Goal: Find specific page/section: Find specific page/section

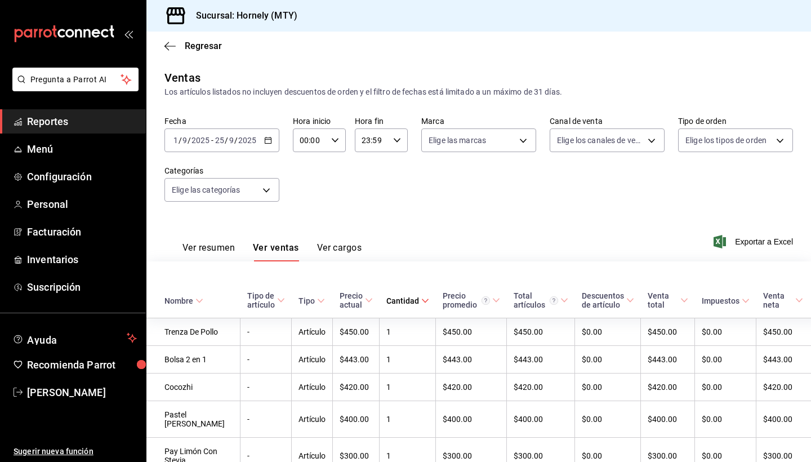
scroll to position [6341, 0]
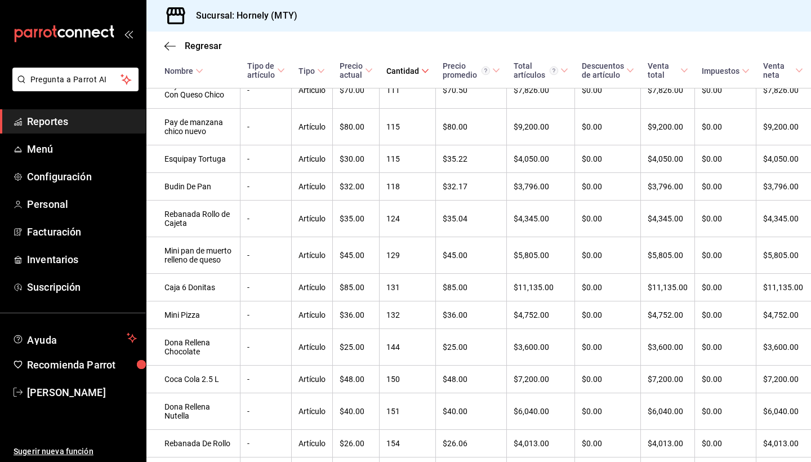
click at [70, 123] on span "Reportes" at bounding box center [82, 121] width 110 height 15
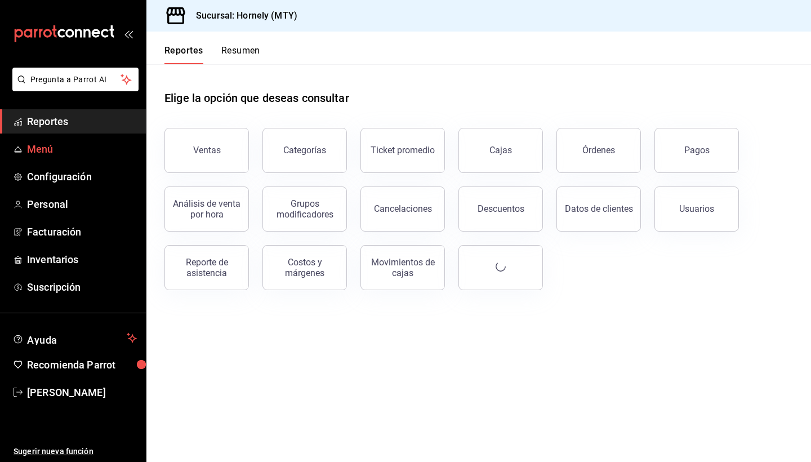
click at [60, 152] on span "Menú" at bounding box center [82, 148] width 110 height 15
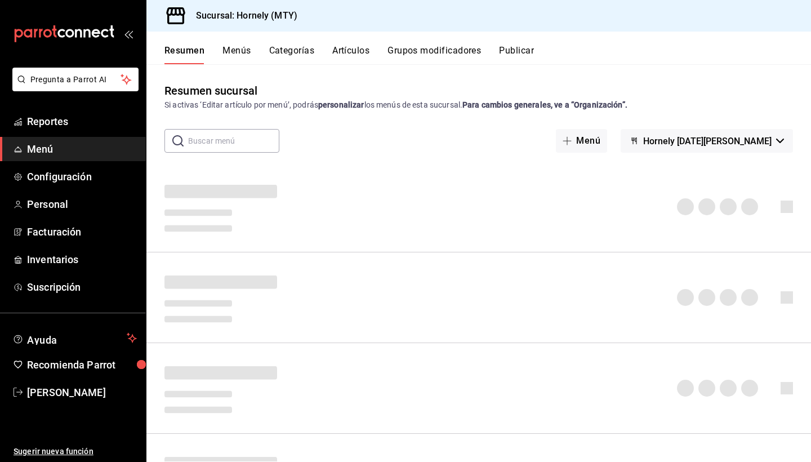
click at [226, 43] on div "Resumen Menús Categorías Artículos Grupos modificadores Publicar" at bounding box center [478, 48] width 665 height 33
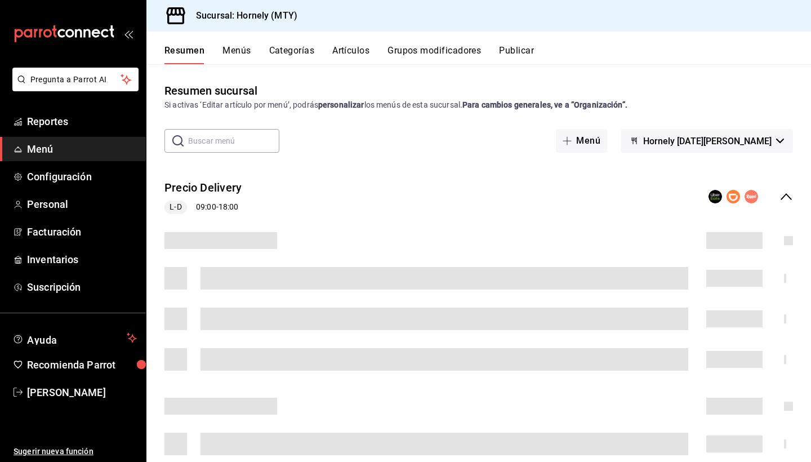
click at [227, 64] on div "Resumen Menús Categorías Artículos Grupos modificadores Publicar Resumen sucurs…" at bounding box center [478, 247] width 665 height 430
click at [227, 59] on button "Menús" at bounding box center [237, 54] width 28 height 19
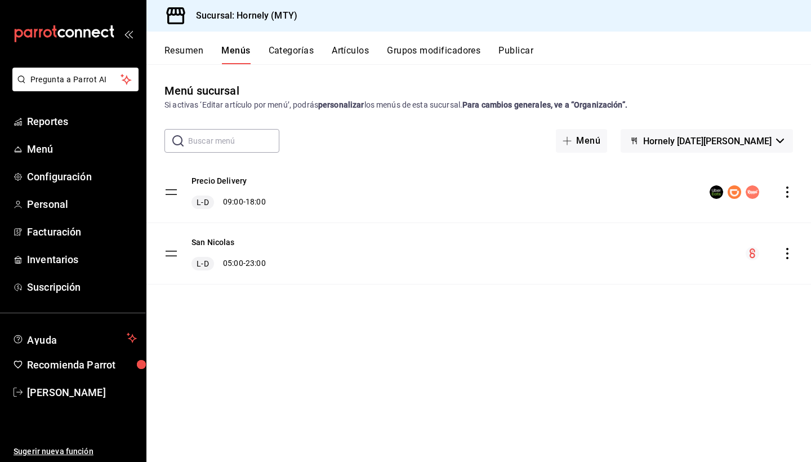
click at [230, 141] on input "text" at bounding box center [233, 141] width 91 height 23
click at [339, 55] on button "Artículos" at bounding box center [350, 54] width 37 height 19
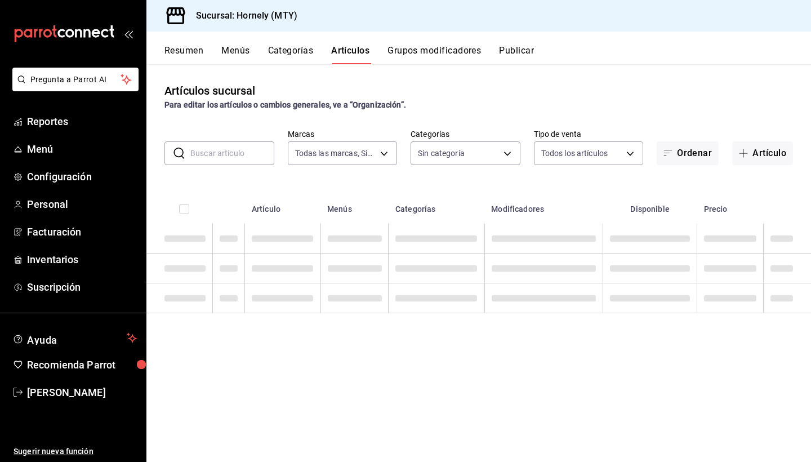
type input "f940d65f-f315-40ad-96cd-36aca2dc56c6"
type input "46905878-440e-4c5f-8a3a-fd71bb82160d,0fe66449-3f97-4436-9a36-daf85159eddd,a5f6b…"
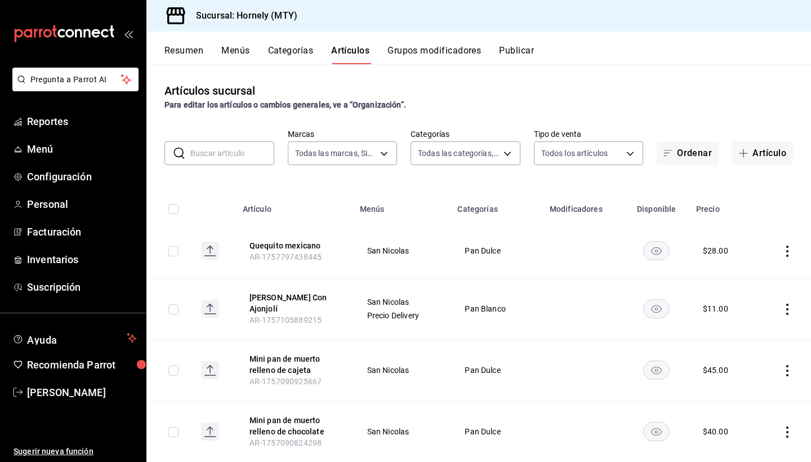
click at [204, 158] on input "text" at bounding box center [232, 153] width 84 height 23
click at [202, 149] on input "text" at bounding box center [232, 153] width 84 height 23
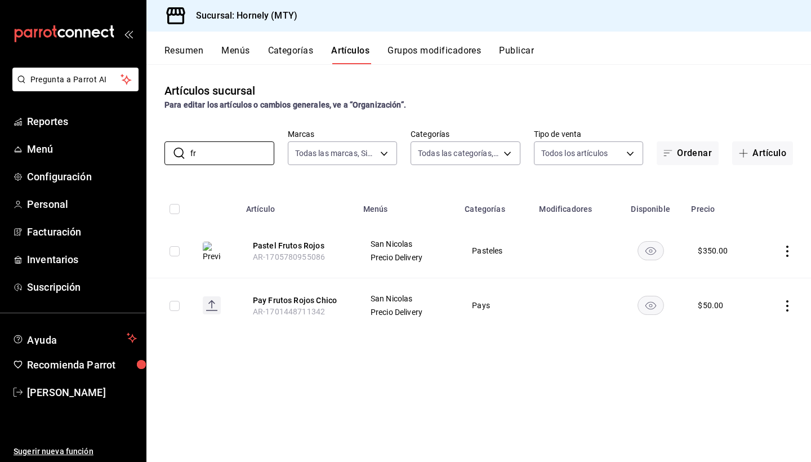
type input "f"
type input "true"
drag, startPoint x: 633, startPoint y: 1, endPoint x: 624, endPoint y: 1, distance: 9.0
click at [624, 1] on div "Sucursal: Hornely (MTY)" at bounding box center [478, 16] width 665 height 32
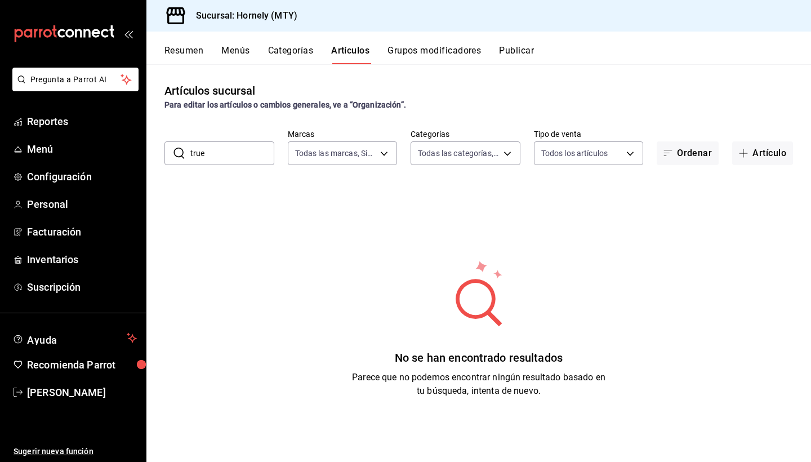
click at [208, 155] on input "true" at bounding box center [232, 153] width 84 height 23
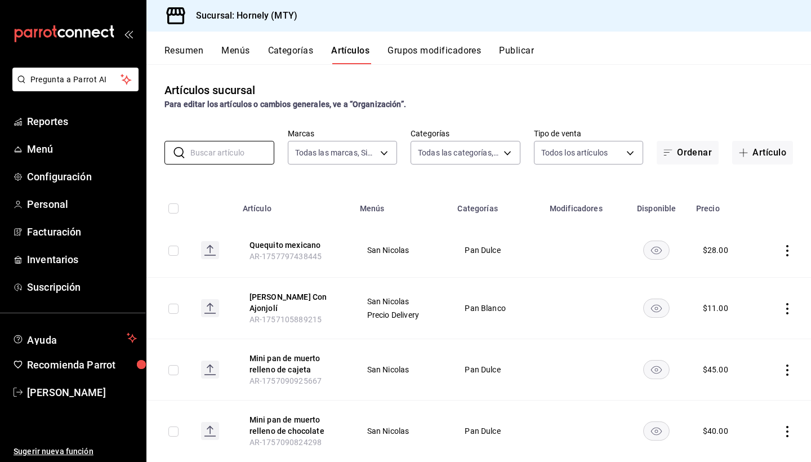
scroll to position [97, 0]
